Goal: Complete application form

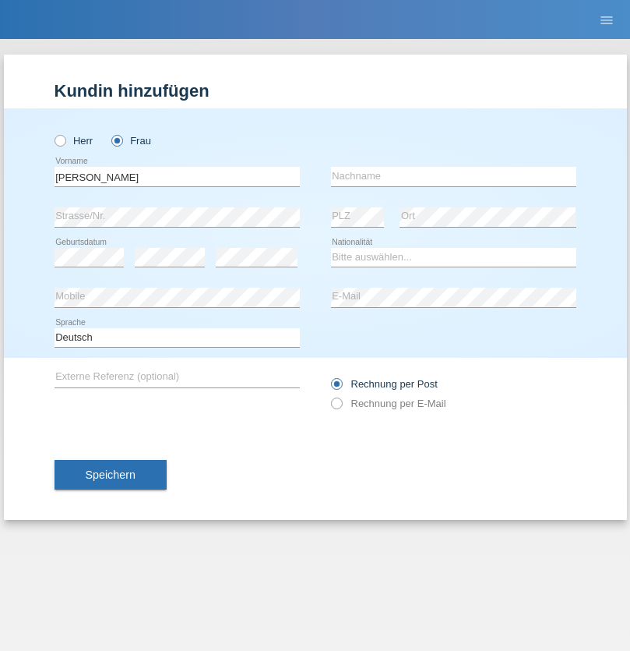
type input "[PERSON_NAME]"
click at [453, 176] on input "text" at bounding box center [453, 176] width 245 height 19
type input "Puleio"
select select "CH"
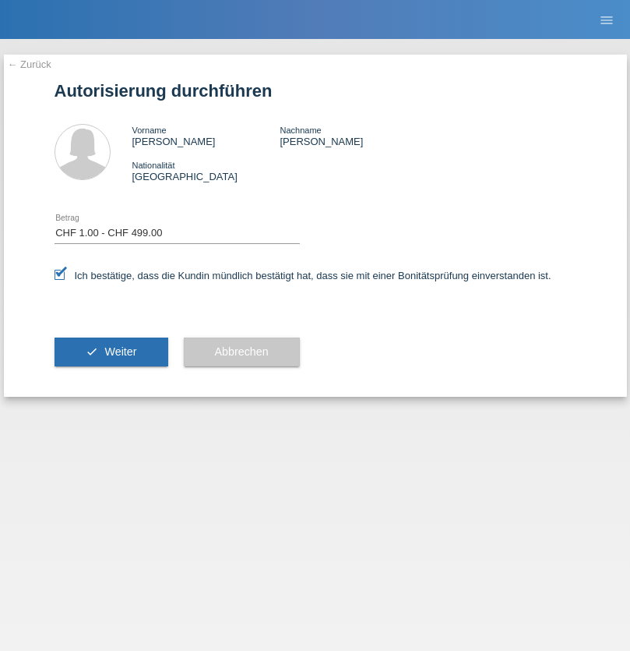
select select "1"
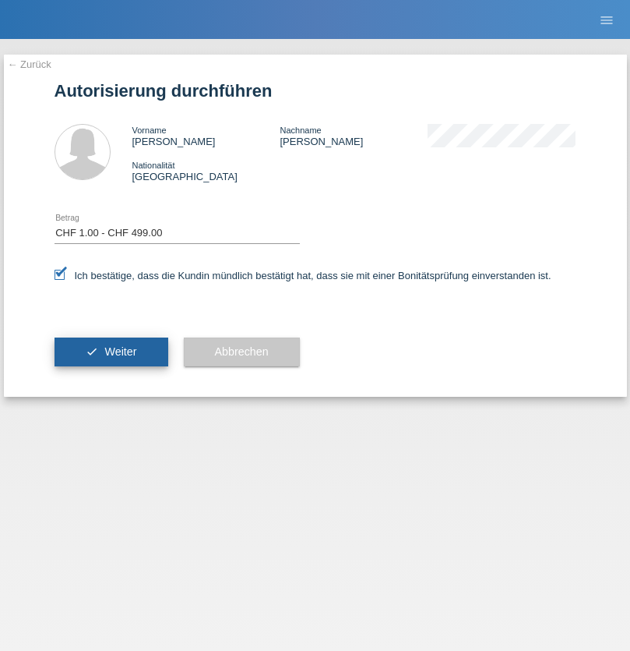
click at [111, 351] on span "Weiter" at bounding box center [120, 351] width 32 height 12
